Goal: Information Seeking & Learning: Learn about a topic

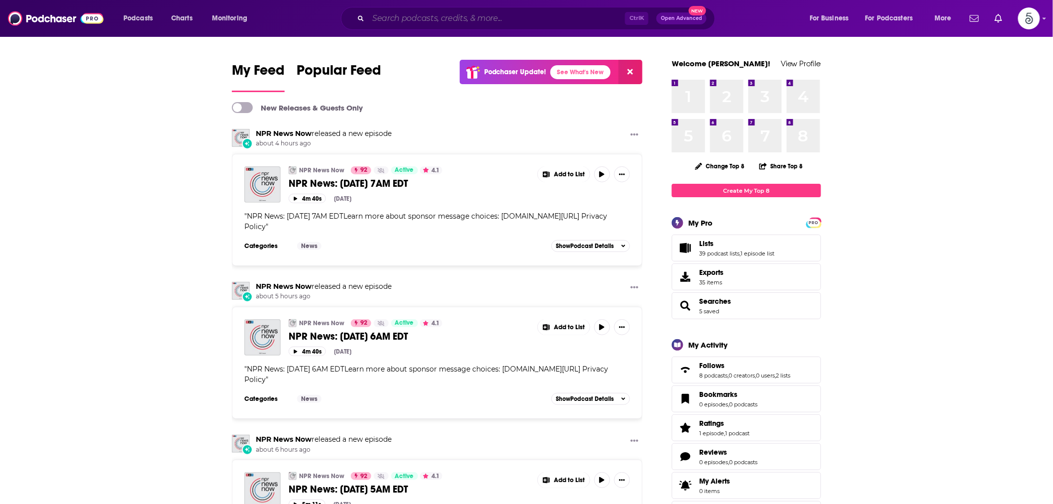
click at [438, 20] on input "Search podcasts, credits, & more..." at bounding box center [496, 18] width 257 height 16
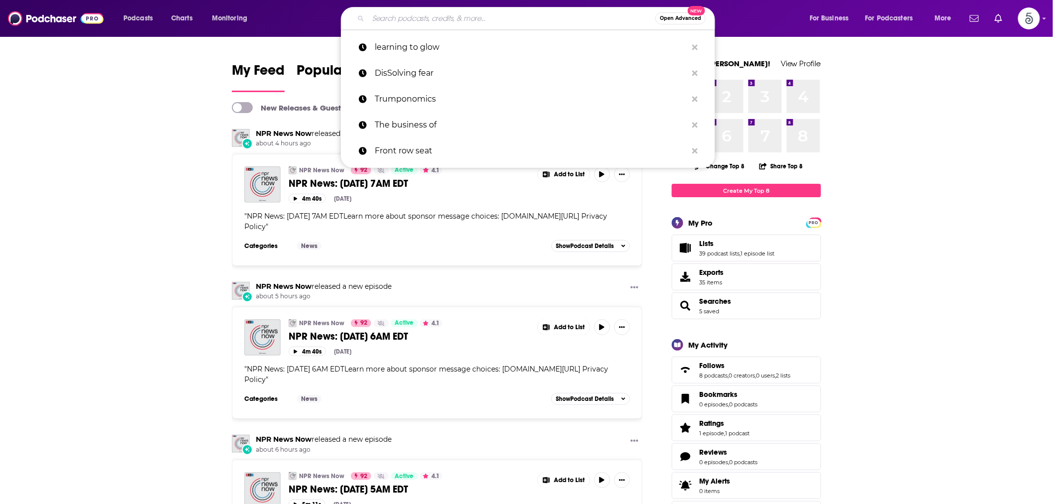
paste input "The World Class Leaders Show"
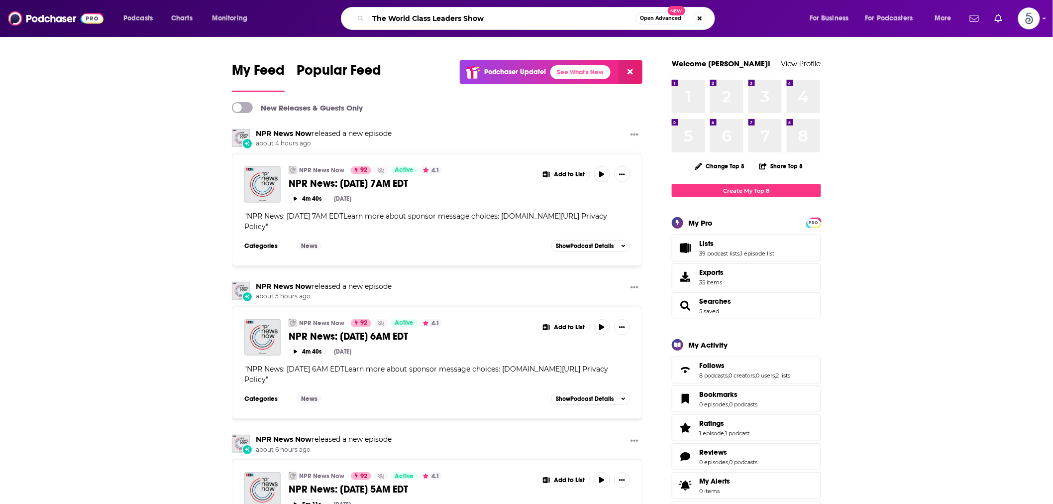
type input "The World Class Leaders Show"
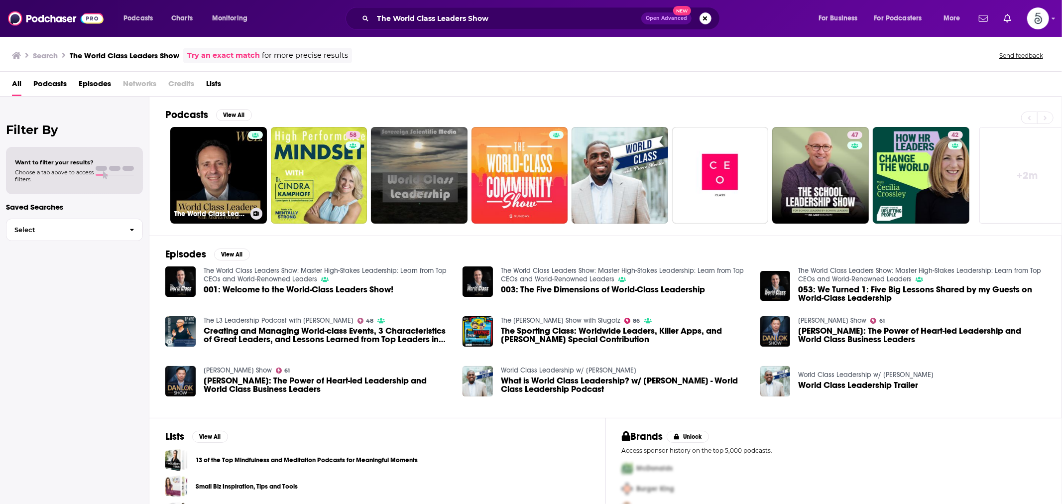
click at [215, 160] on link "The World Class Leaders Show: Master High-Stakes Leadership: Learn from Top CEO…" at bounding box center [218, 175] width 97 height 97
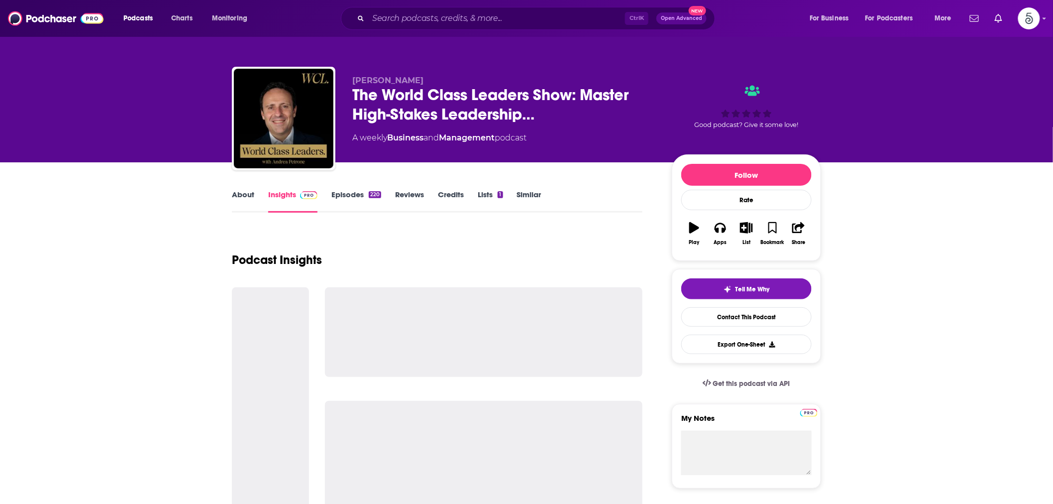
click at [246, 195] on link "About" at bounding box center [243, 201] width 22 height 23
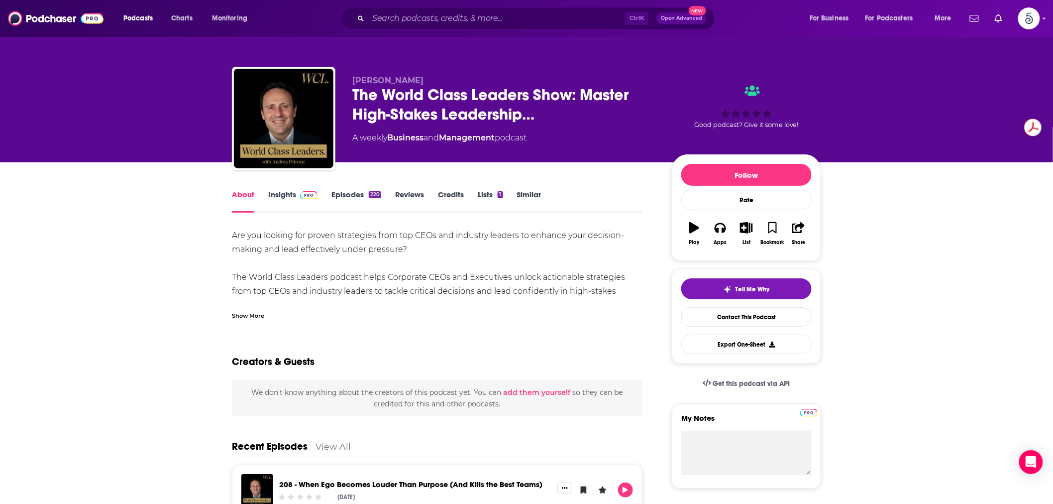
click at [289, 190] on link "Insights" at bounding box center [292, 201] width 49 height 23
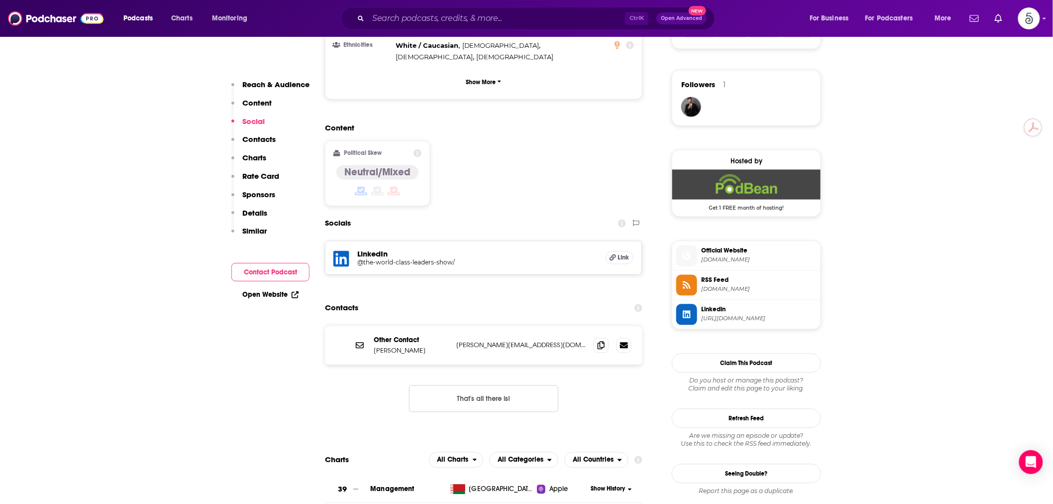
scroll to position [737, 0]
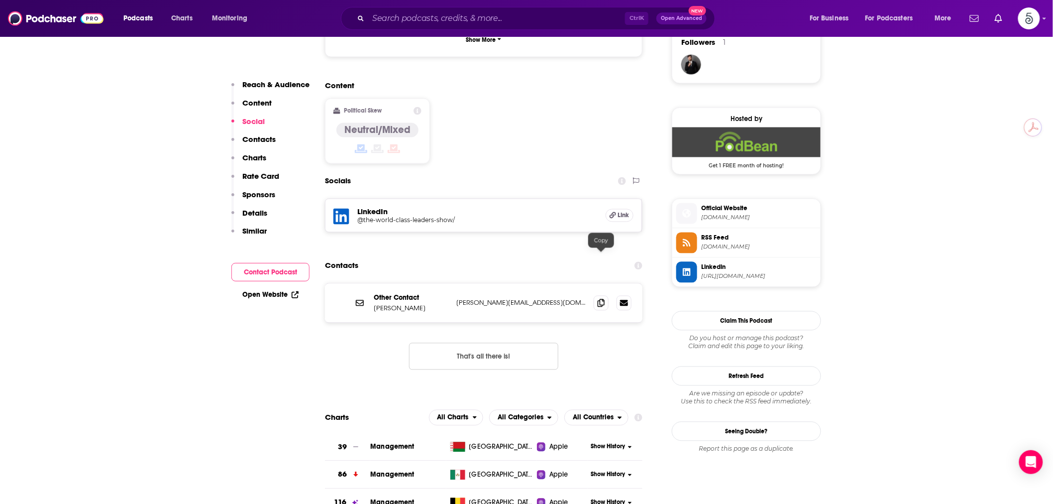
click at [606, 296] on span at bounding box center [601, 303] width 15 height 15
click at [404, 13] on input "Search podcasts, credits, & more..." at bounding box center [496, 18] width 257 height 16
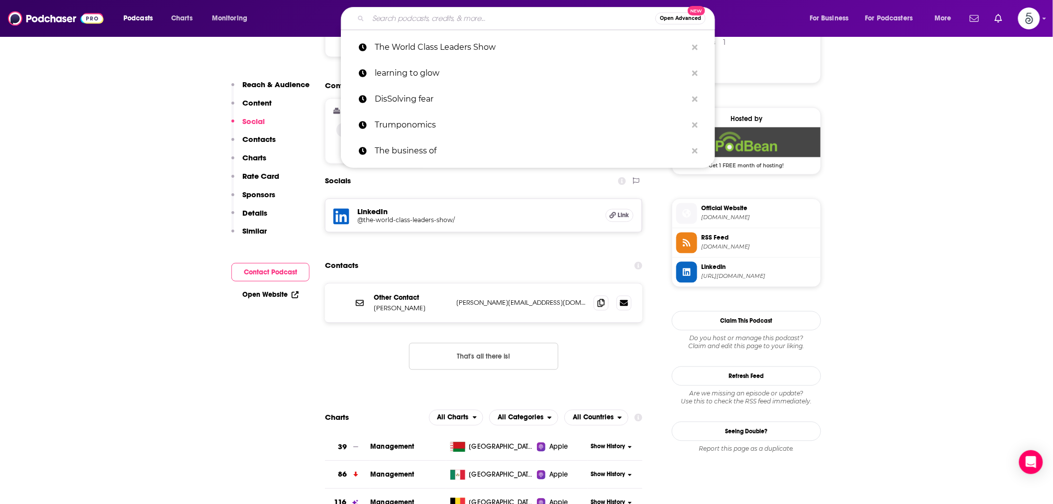
paste input "Leading Through Crisis"
type input "Leading Through Crisis"
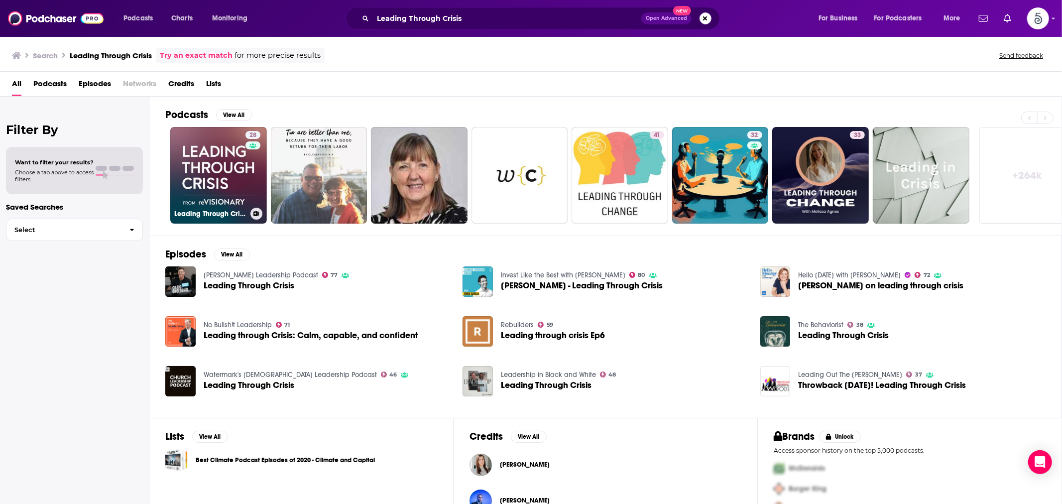
click at [209, 160] on link "28 Leading Through Crisis with [PERSON_NAME]" at bounding box center [218, 175] width 97 height 97
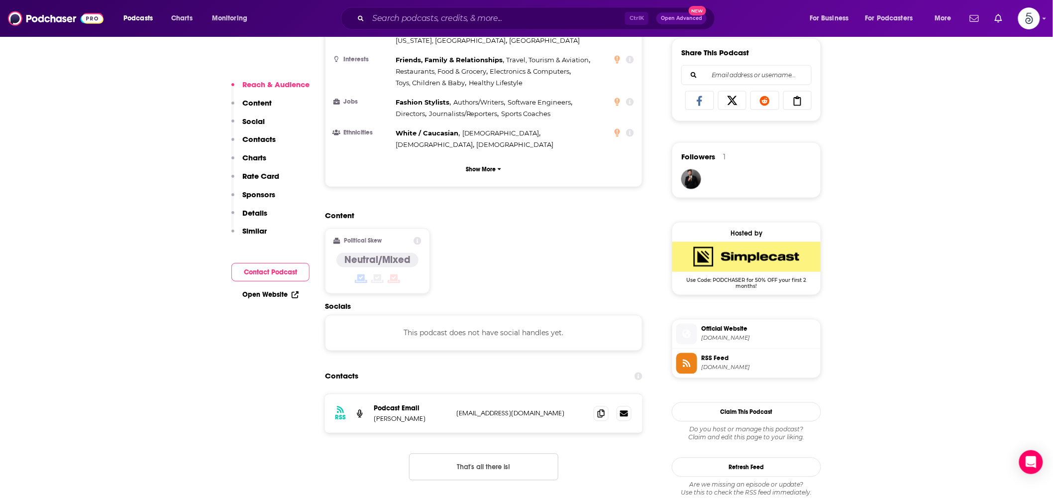
scroll to position [645, 0]
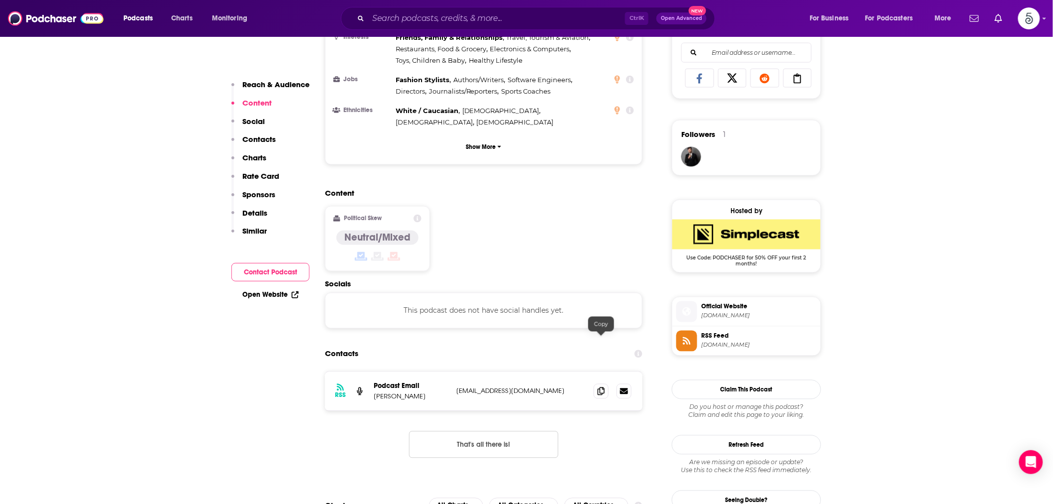
click at [602, 387] on icon at bounding box center [601, 391] width 7 height 8
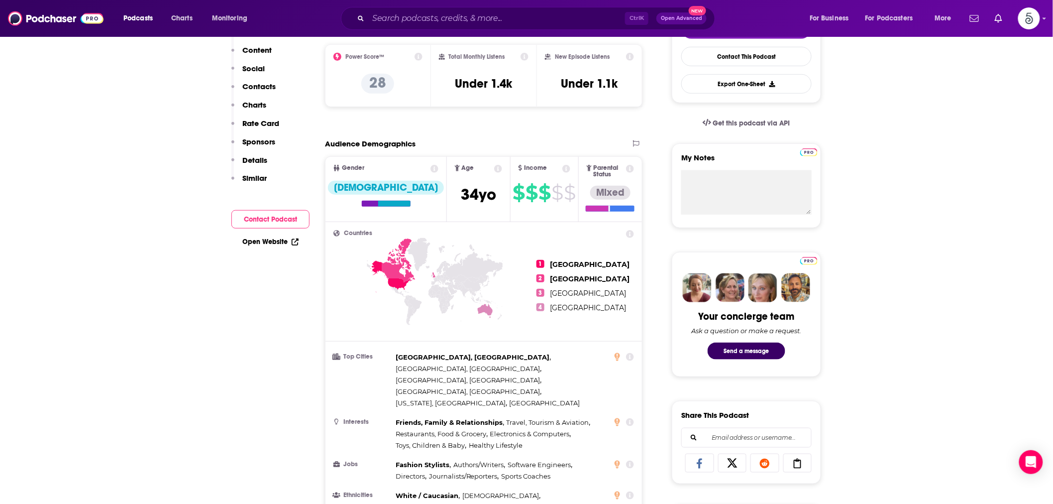
scroll to position [0, 0]
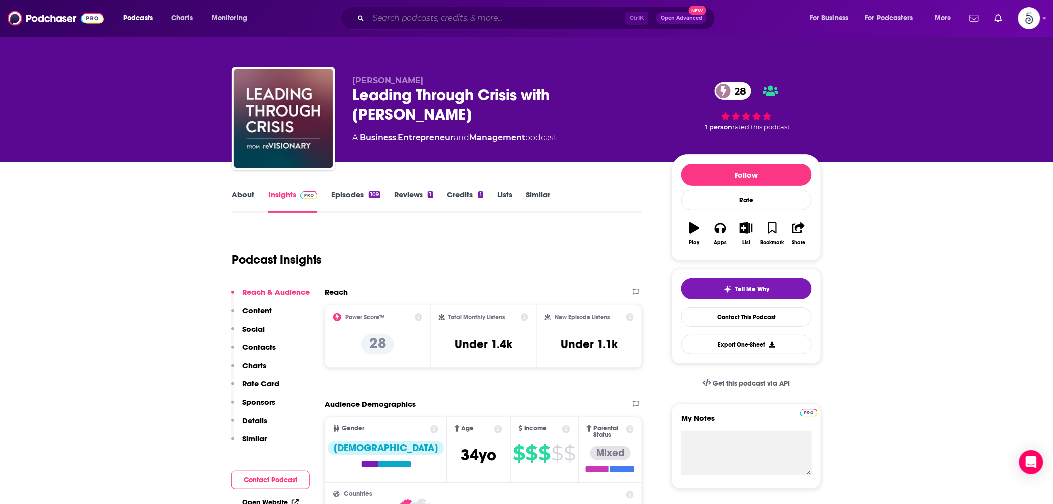
click at [475, 17] on input "Search podcasts, credits, & more..." at bounding box center [496, 18] width 257 height 16
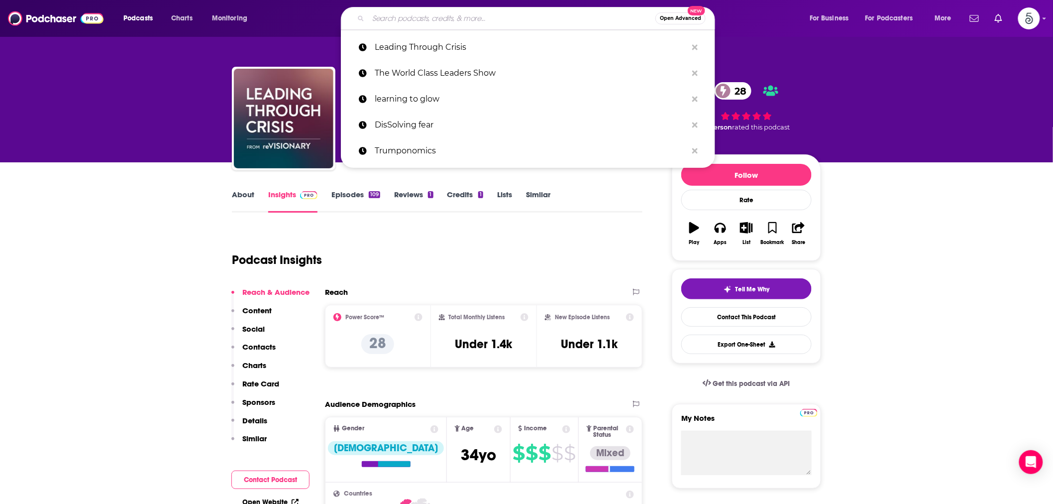
paste input "BPM360 Podcast - Covering Every Angle"
type input "BPM360 Podcast - Covering Every Angle"
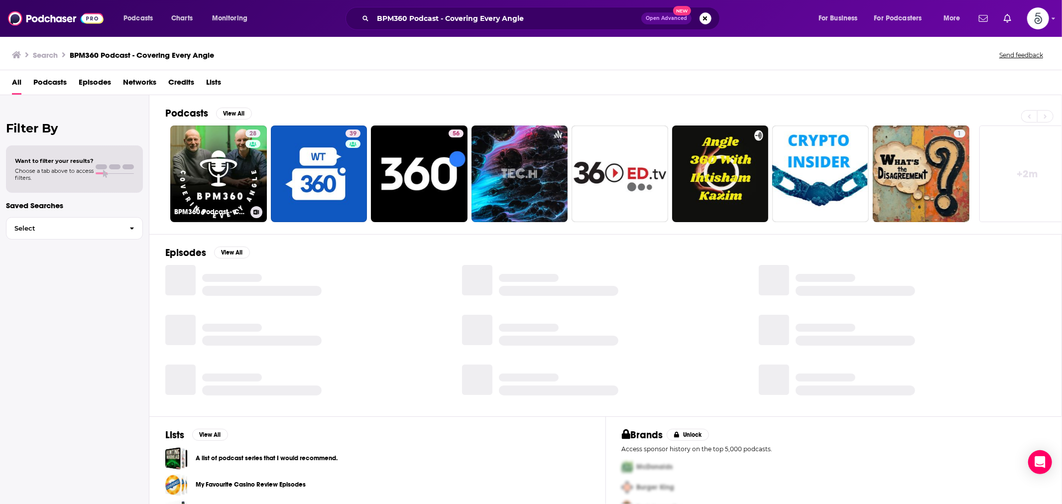
click at [212, 177] on link "28 BPM360 Podcast - Covering Every Angle" at bounding box center [218, 173] width 97 height 97
